Goal: Task Accomplishment & Management: Use online tool/utility

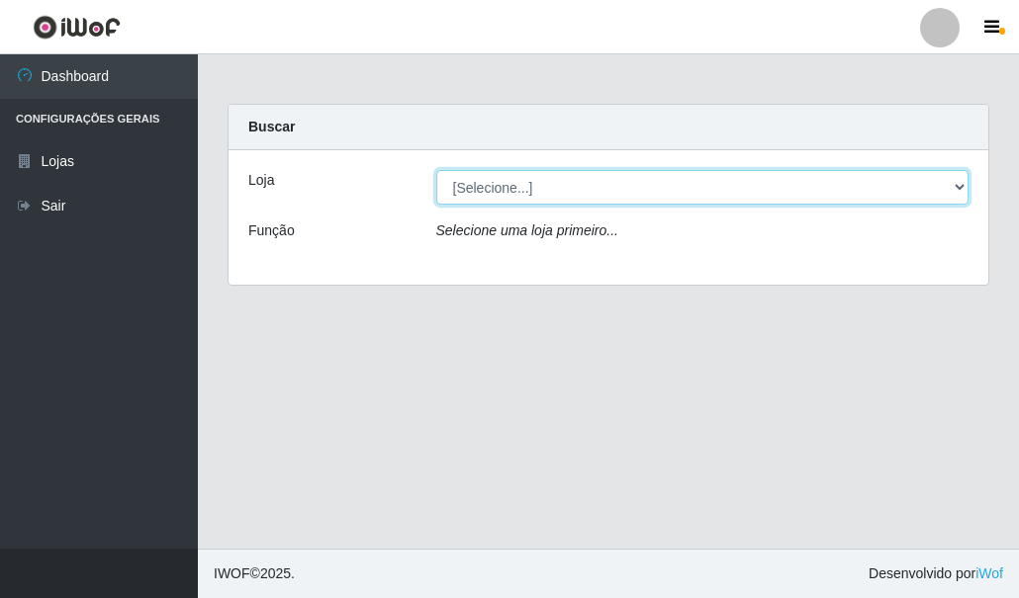
click at [490, 190] on select "[Selecione...] Hiper Queiroz - [GEOGRAPHIC_DATA]" at bounding box center [702, 187] width 533 height 35
select select "513"
click at [436, 170] on select "[Selecione...] Hiper Queiroz - [GEOGRAPHIC_DATA]" at bounding box center [702, 187] width 533 height 35
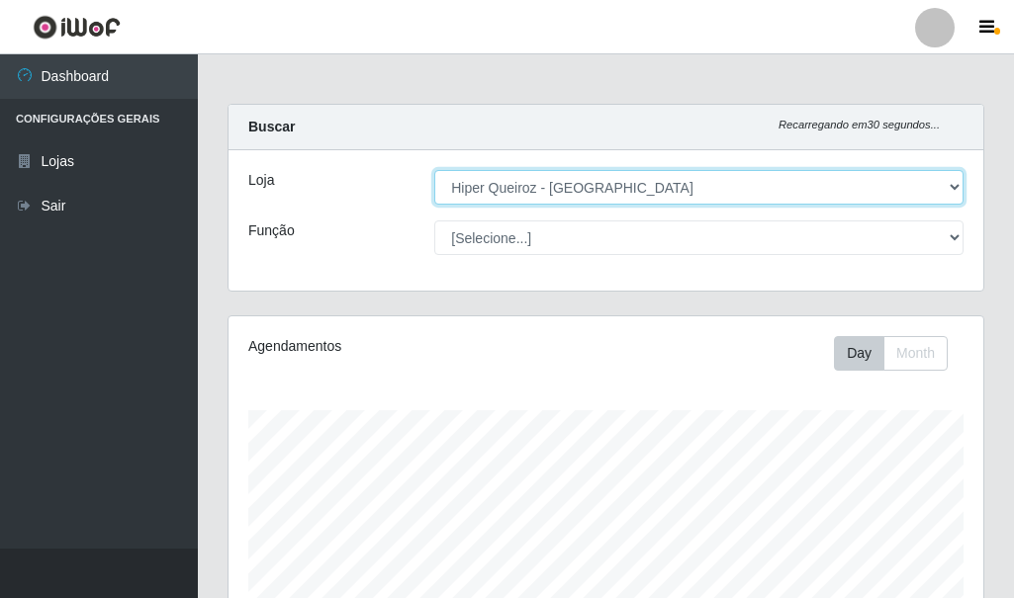
scroll to position [410, 755]
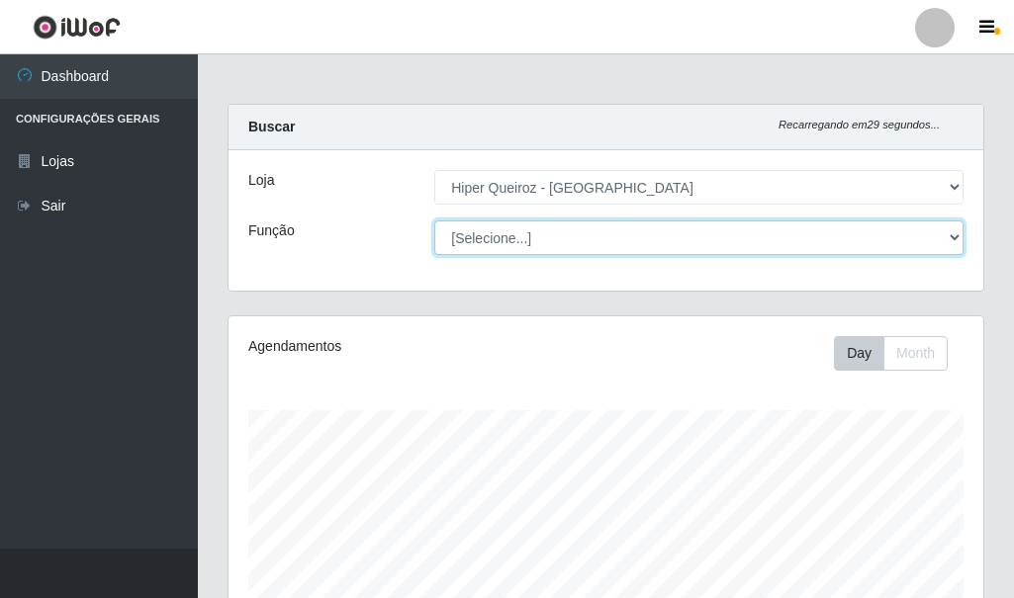
click at [507, 232] on select "[Selecione...] Embalador Embalador + Embalador ++ Operador de Caixa Operador de…" at bounding box center [698, 238] width 529 height 35
click at [434, 221] on select "[Selecione...] Embalador Embalador + Embalador ++ Operador de Caixa Operador de…" at bounding box center [698, 238] width 529 height 35
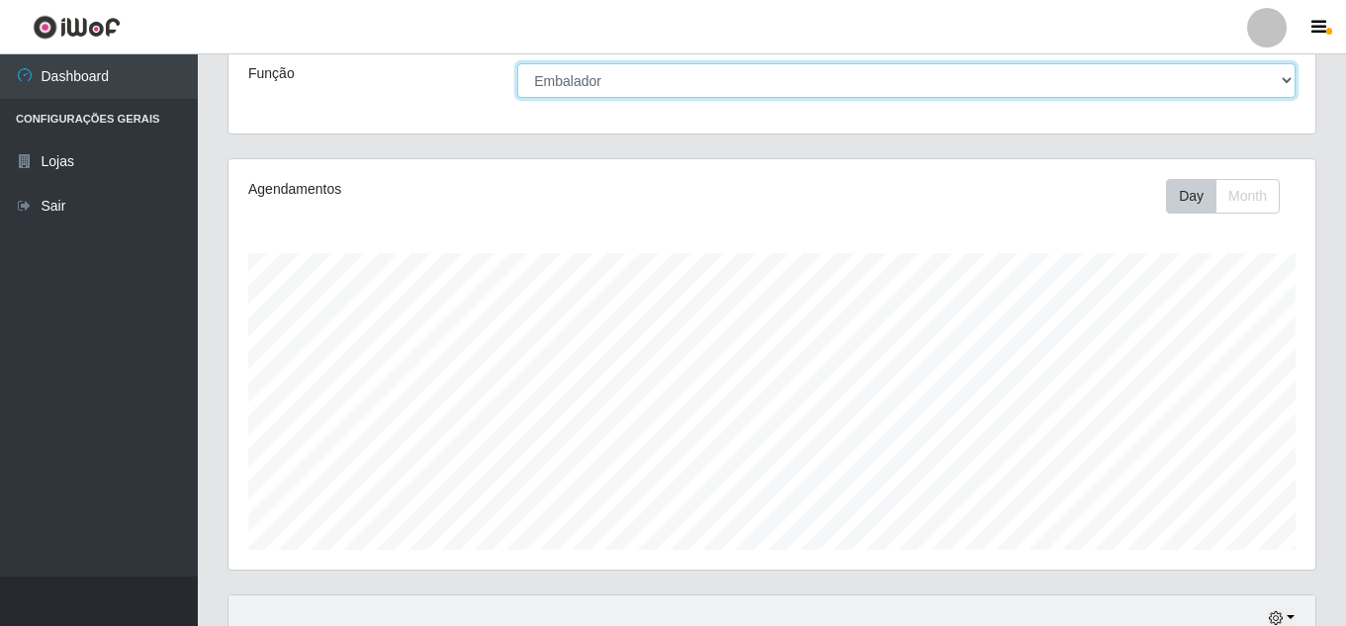
scroll to position [137, 0]
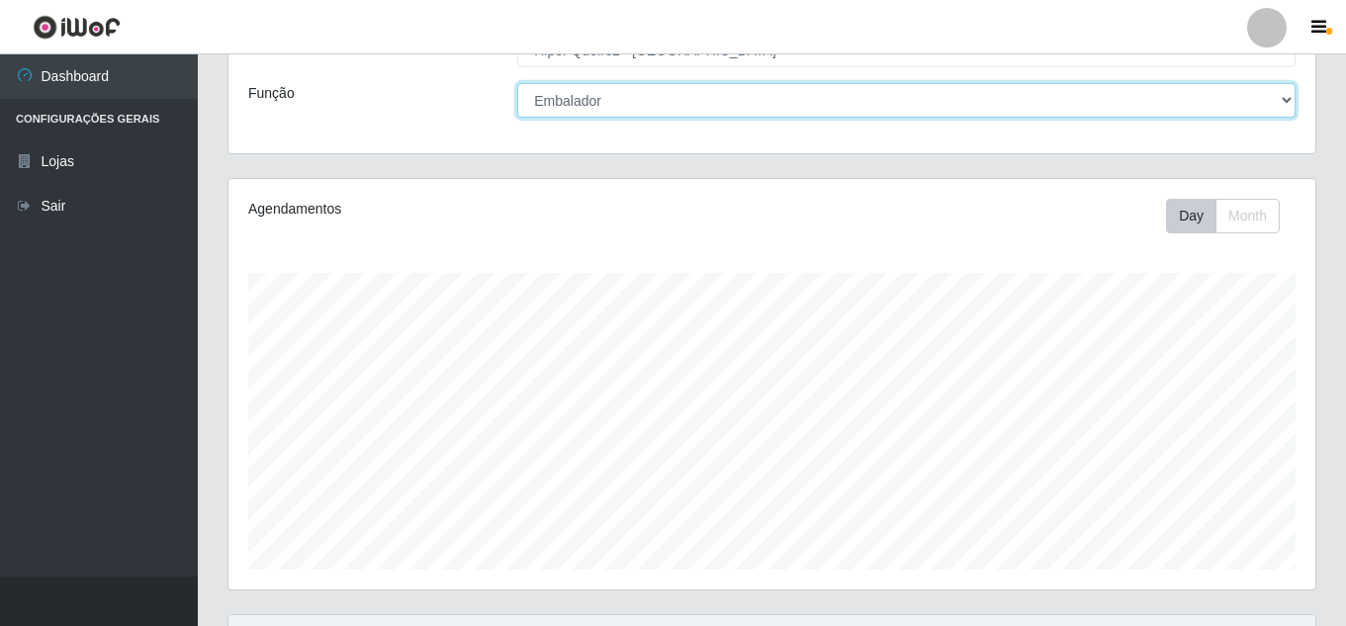
click at [643, 93] on select "[Selecione...] Embalador Embalador + Embalador ++ Operador de Caixa Operador de…" at bounding box center [906, 100] width 778 height 35
click at [517, 83] on select "[Selecione...] Embalador Embalador + Embalador ++ Operador de Caixa Operador de…" at bounding box center [906, 100] width 778 height 35
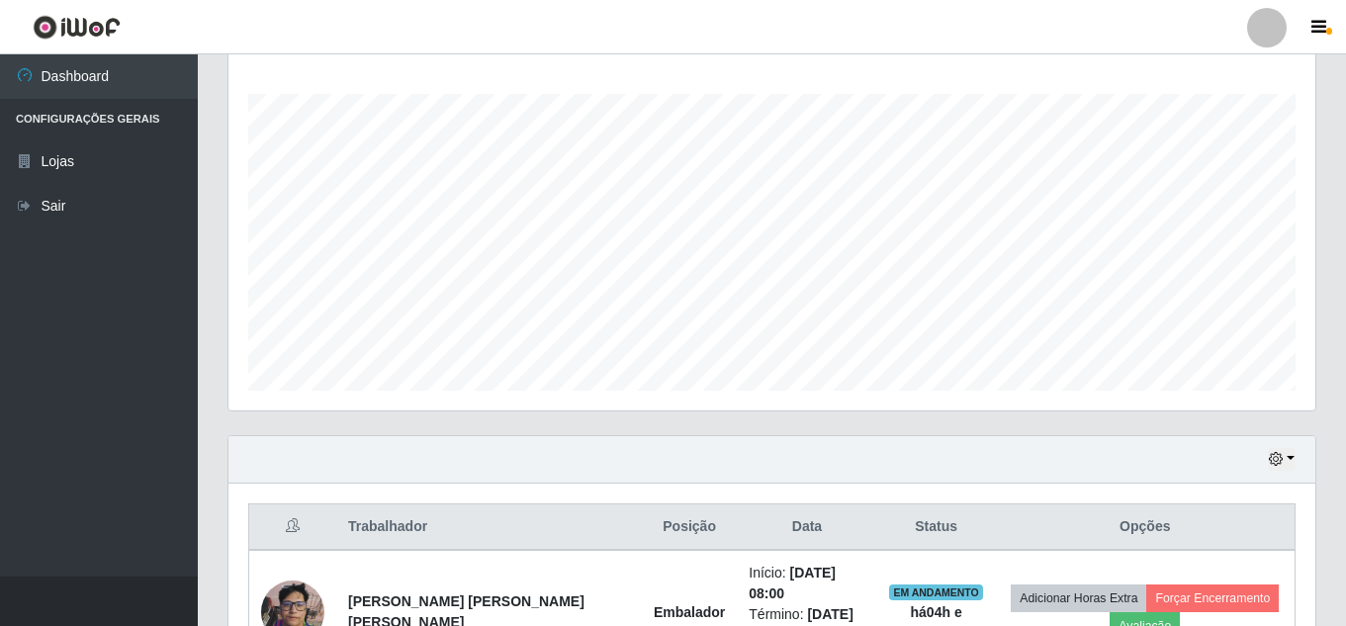
scroll to position [533, 0]
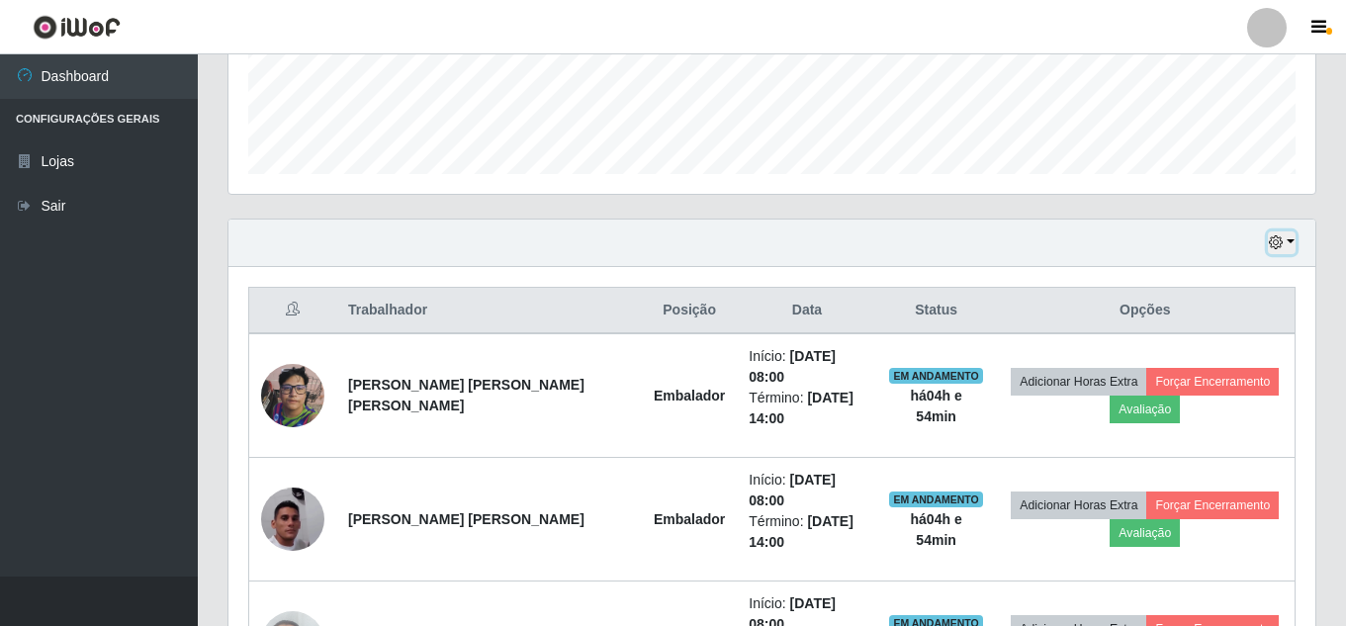
click at [1018, 239] on icon "button" at bounding box center [1276, 242] width 14 height 14
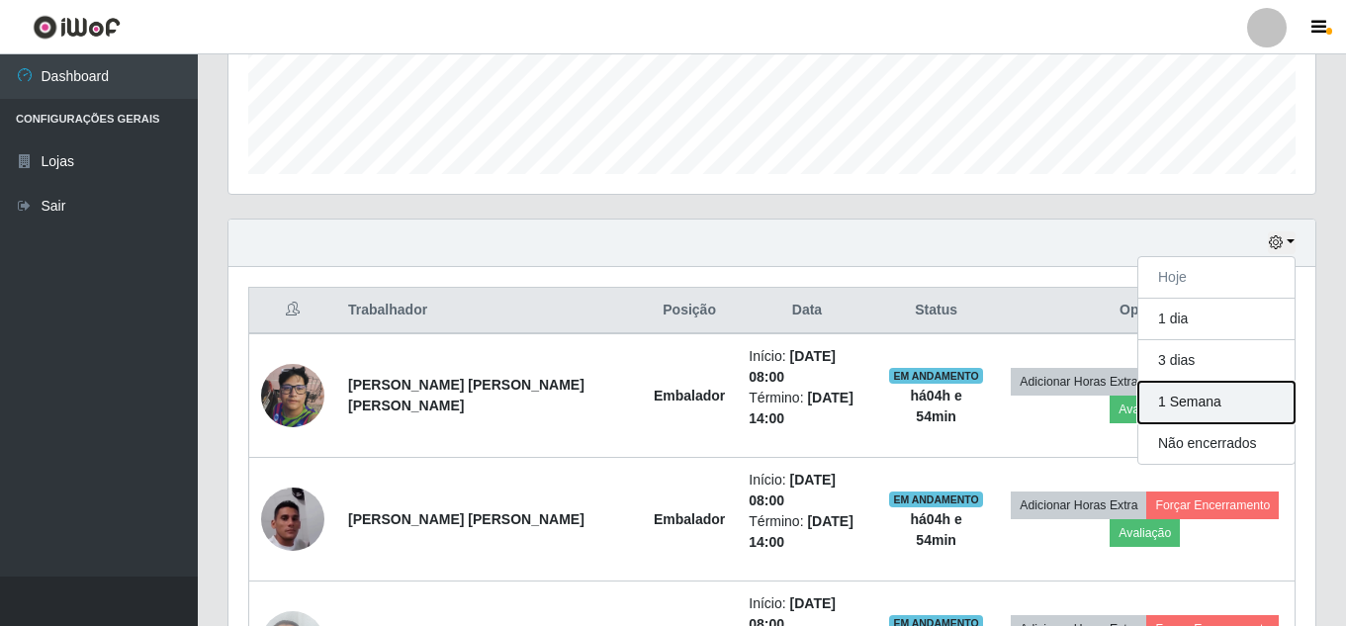
click at [1018, 406] on button "1 Semana" at bounding box center [1216, 403] width 156 height 42
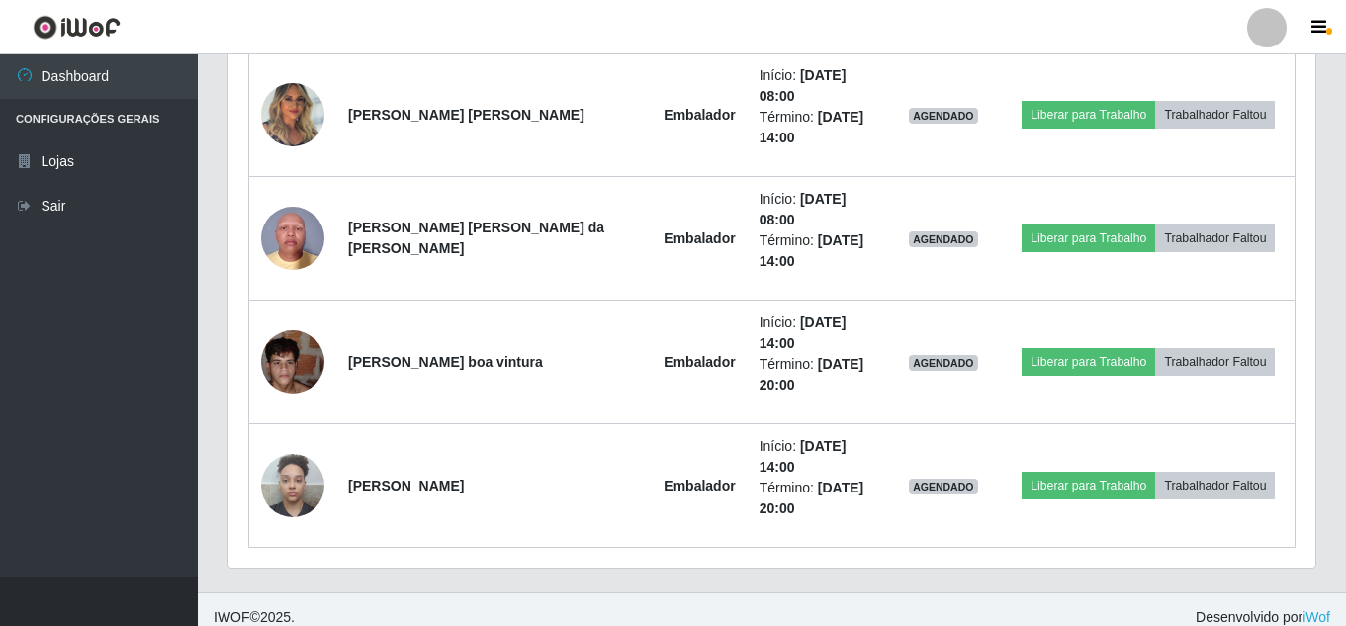
scroll to position [4414, 0]
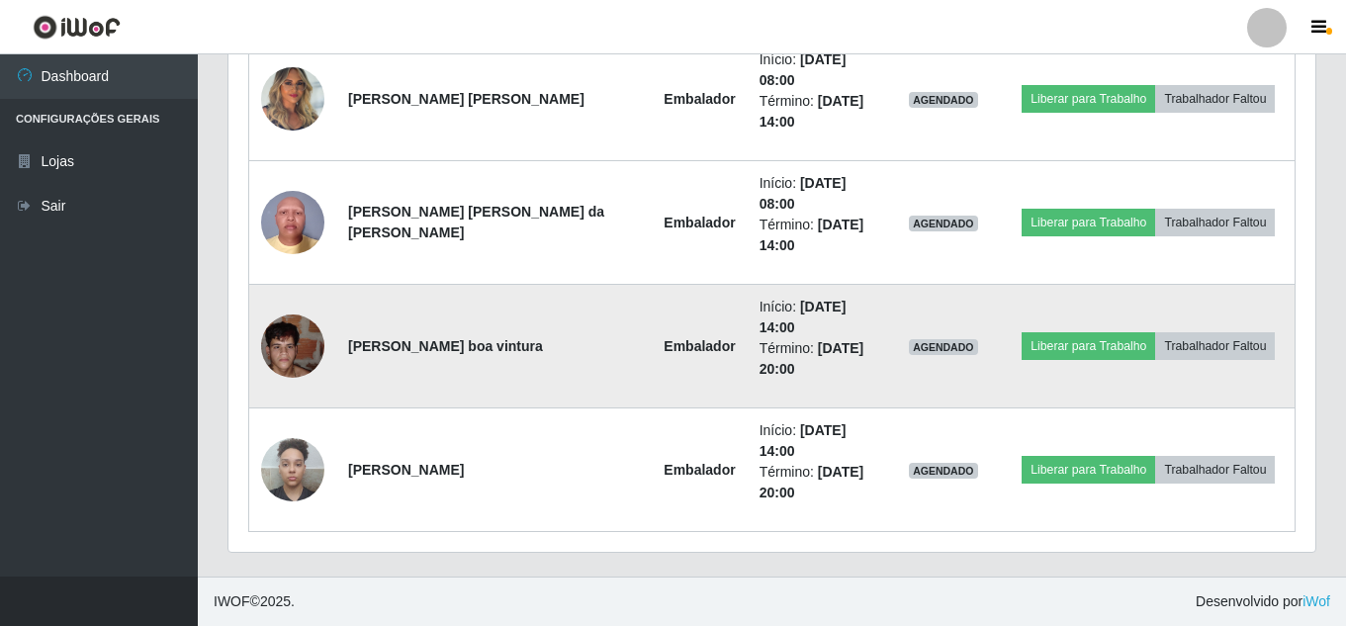
click at [289, 344] on img at bounding box center [292, 346] width 63 height 113
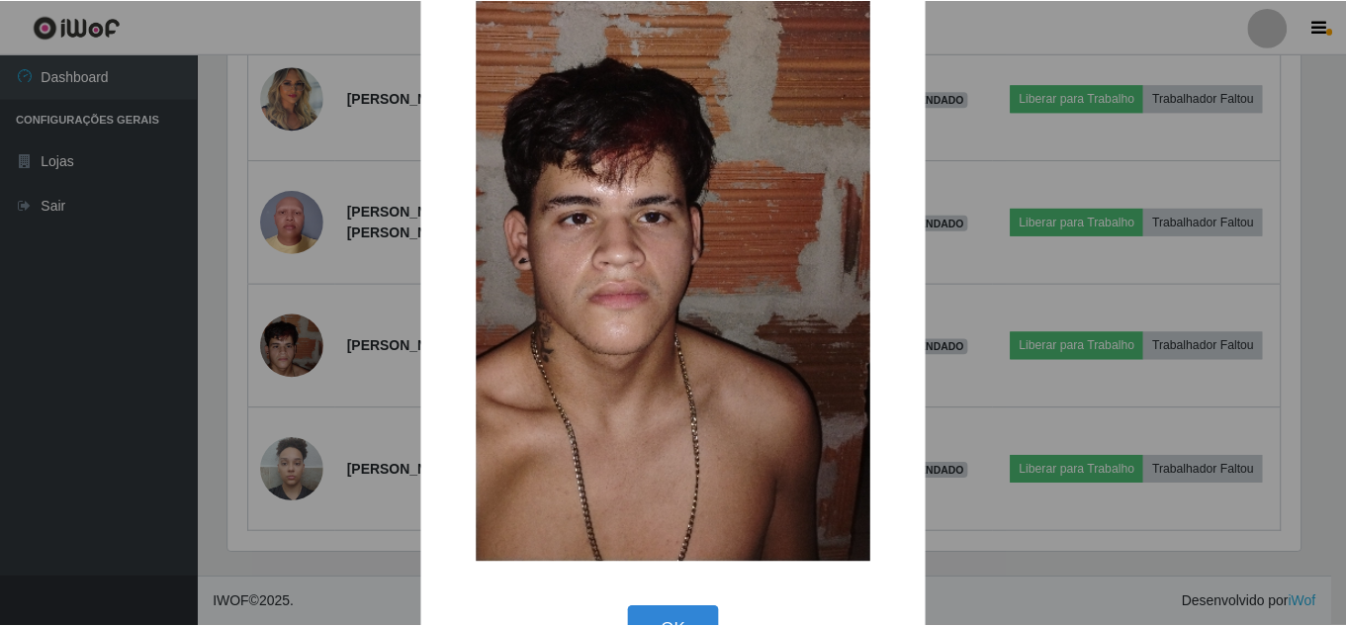
scroll to position [198, 0]
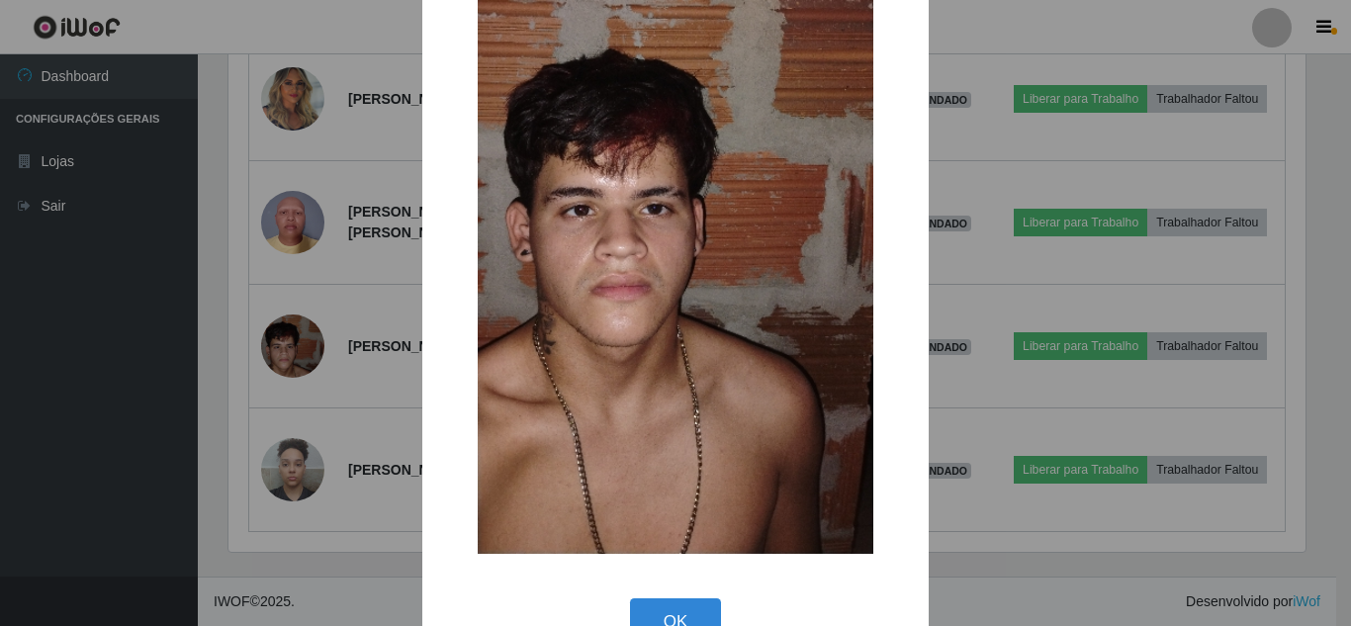
click at [370, 391] on div "× OK Cancel" at bounding box center [675, 313] width 1351 height 626
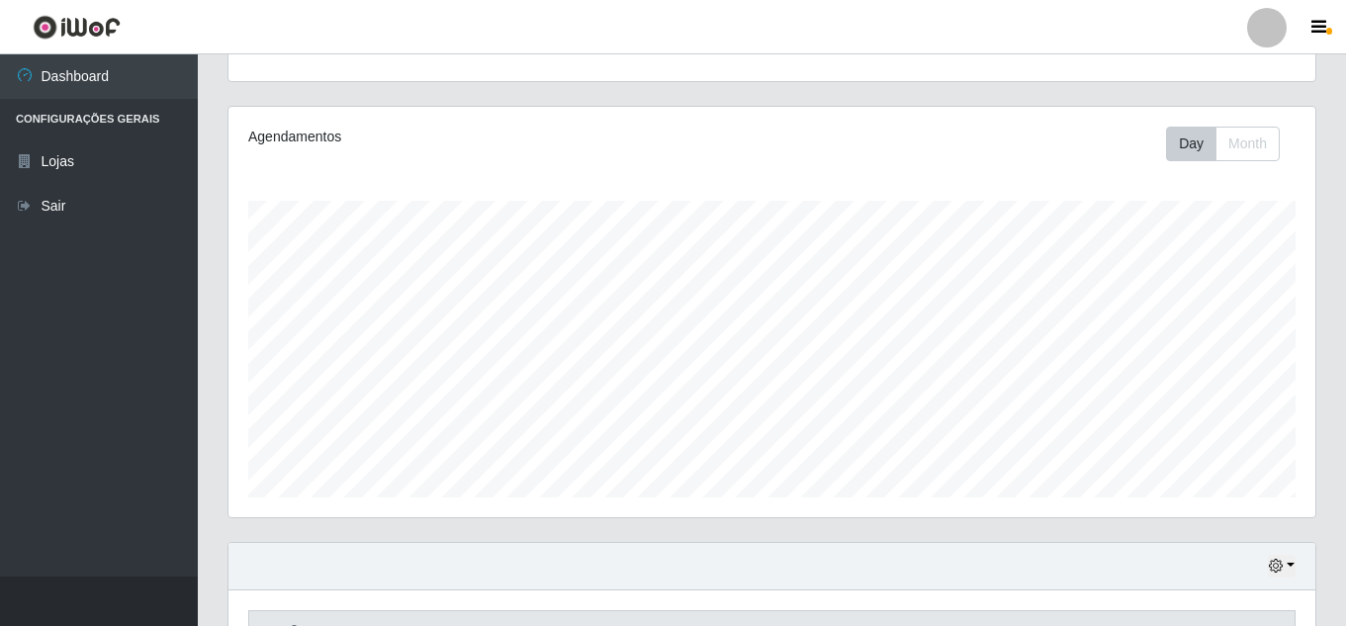
scroll to position [0, 0]
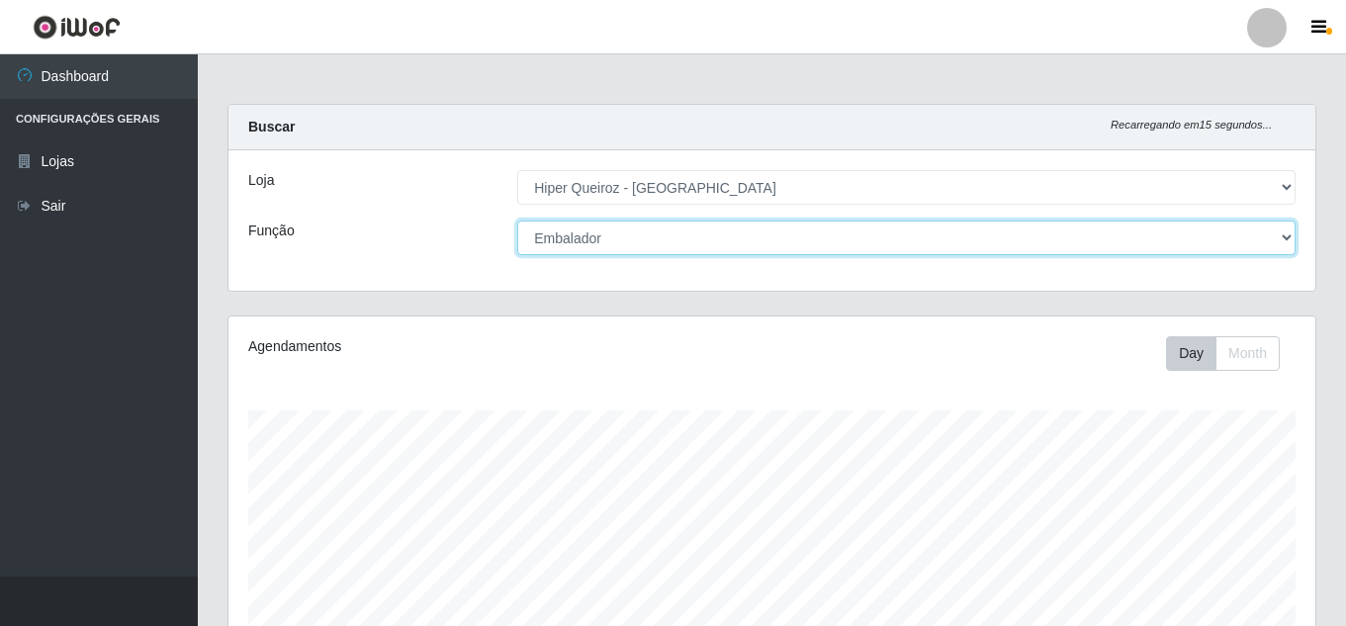
click at [639, 229] on select "[Selecione...] Embalador Embalador + Embalador ++ Operador de Caixa Operador de…" at bounding box center [906, 238] width 778 height 35
click at [517, 221] on select "[Selecione...] Embalador Embalador + Embalador ++ Operador de Caixa Operador de…" at bounding box center [906, 238] width 778 height 35
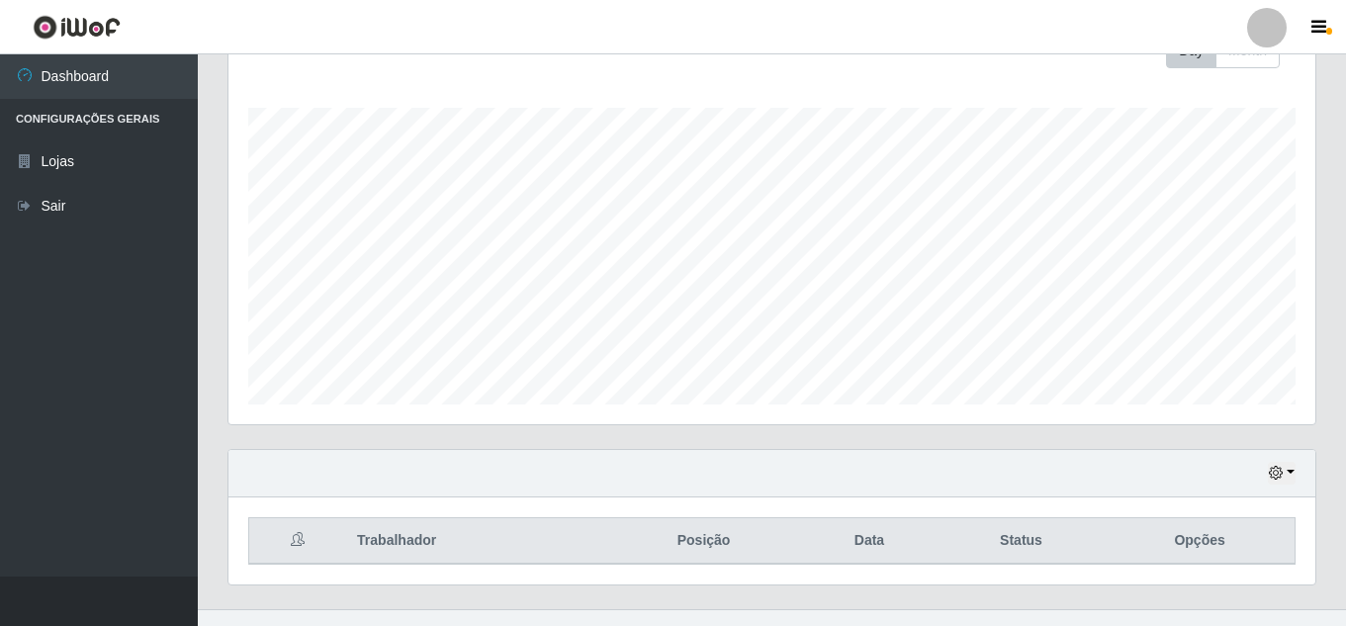
scroll to position [335, 0]
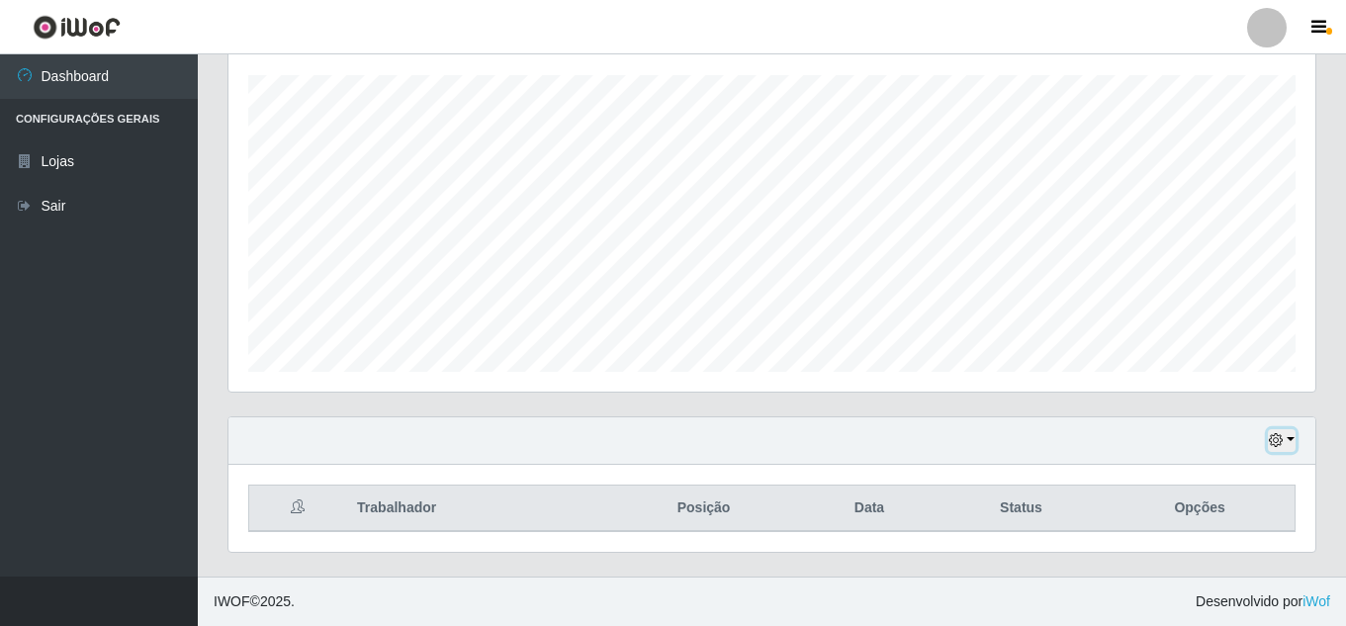
click at [1018, 439] on icon "button" at bounding box center [1276, 440] width 14 height 14
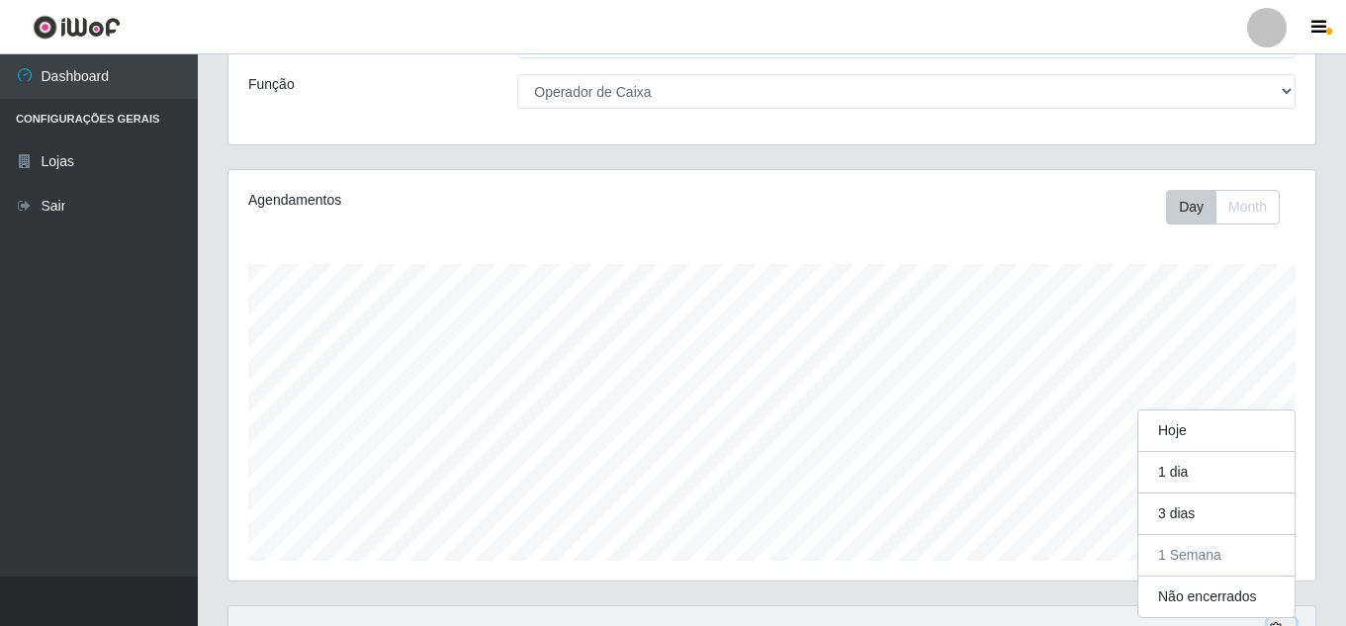
scroll to position [0, 0]
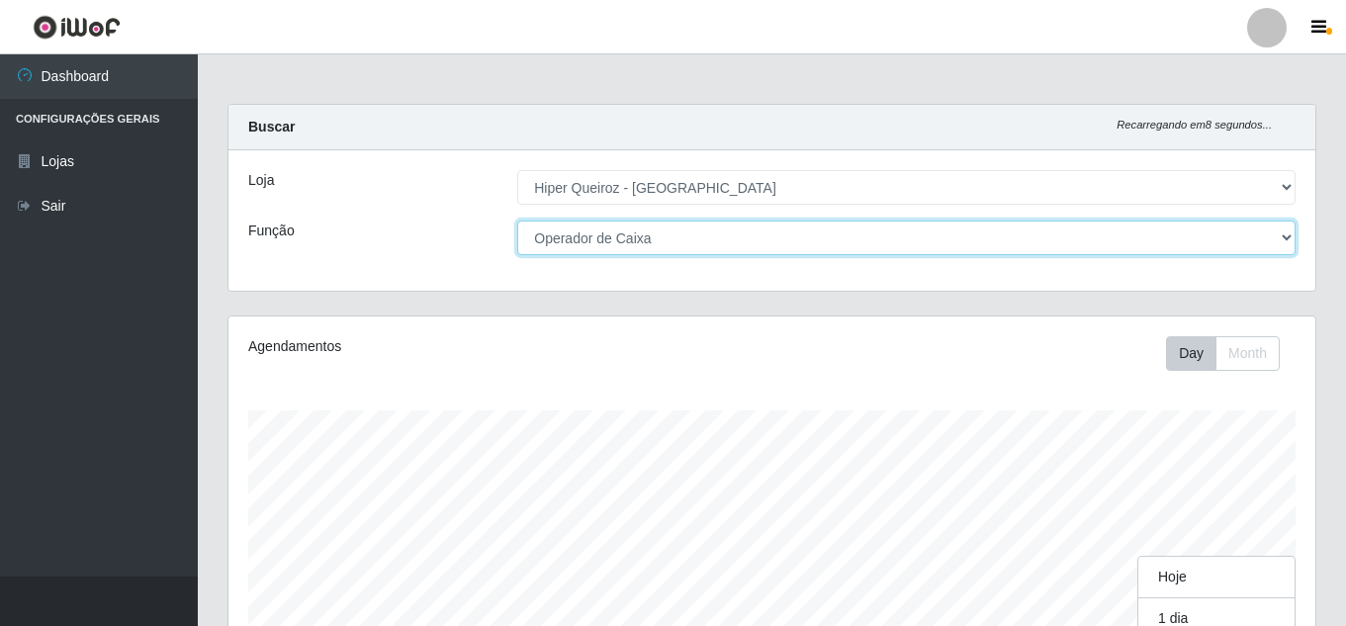
click at [594, 238] on select "[Selecione...] Embalador Embalador + Embalador ++ Operador de Caixa Operador de…" at bounding box center [906, 238] width 778 height 35
click at [517, 221] on select "[Selecione...] Embalador Embalador + Embalador ++ Operador de Caixa Operador de…" at bounding box center [906, 238] width 778 height 35
click at [657, 231] on select "[Selecione...] Embalador Embalador + Embalador ++ Operador de Caixa Operador de…" at bounding box center [906, 238] width 778 height 35
select select "73"
click at [517, 221] on select "[Selecione...] Embalador Embalador + Embalador ++ Operador de Caixa Operador de…" at bounding box center [906, 238] width 778 height 35
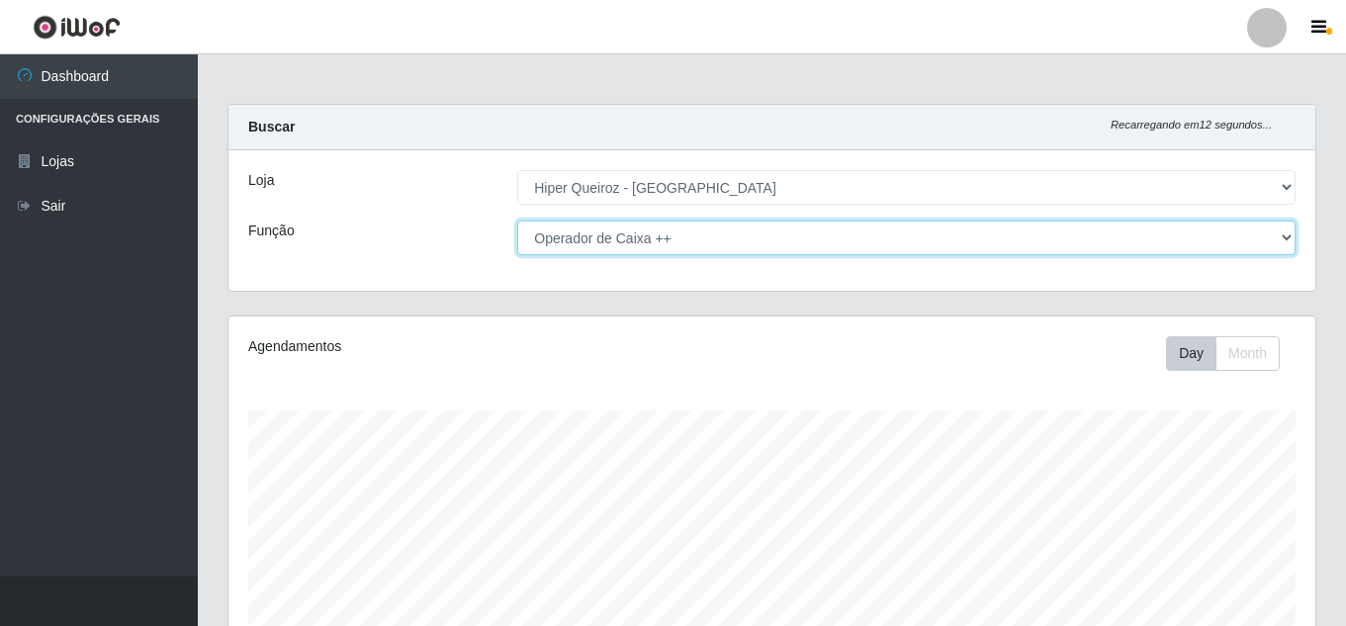
scroll to position [335, 0]
